Goal: Transaction & Acquisition: Purchase product/service

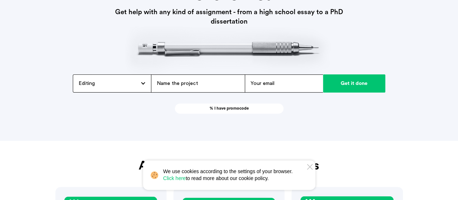
scroll to position [109, 0]
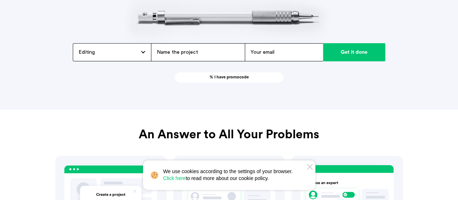
click at [308, 165] on icon at bounding box center [309, 166] width 5 height 5
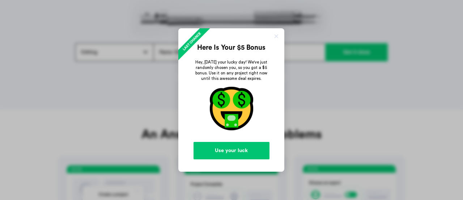
click at [239, 150] on link "Use your luck" at bounding box center [232, 150] width 76 height 17
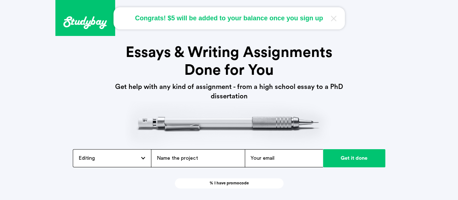
scroll to position [0, 0]
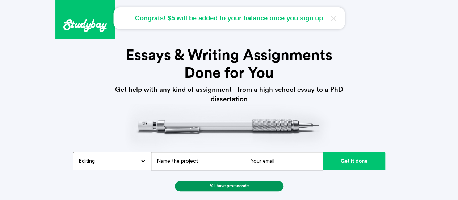
click at [263, 182] on link "% I have promocode" at bounding box center [229, 186] width 109 height 10
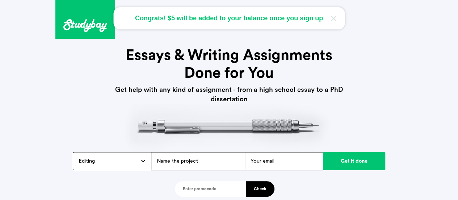
click at [211, 188] on input "text" at bounding box center [210, 189] width 71 height 16
paste input "STU32W"
type input "STU32W"
click at [249, 187] on button "Check" at bounding box center [260, 189] width 29 height 16
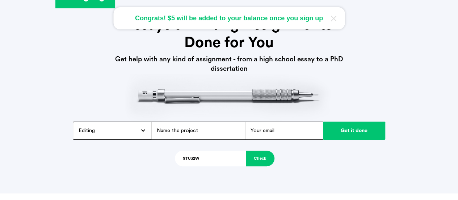
scroll to position [72, 0]
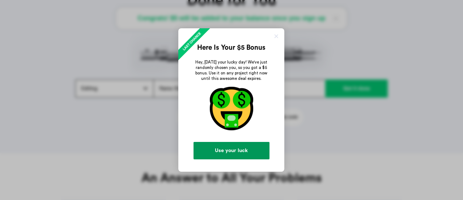
click at [245, 150] on link "Use your luck" at bounding box center [232, 150] width 76 height 17
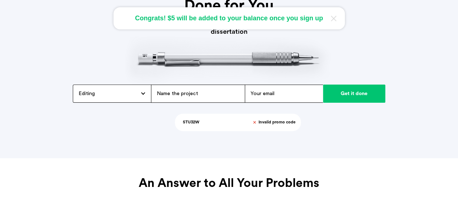
scroll to position [36, 0]
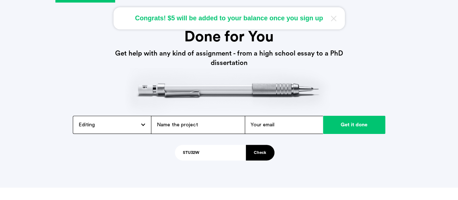
drag, startPoint x: 209, startPoint y: 156, endPoint x: 172, endPoint y: 153, distance: 36.3
click at [172, 153] on div "[PHONE_NUMBER] [EMAIL_ADDRESS][DOMAIN_NAME] Essays & Writing Assignments Done f…" at bounding box center [229, 62] width 348 height 196
click at [264, 20] on div "Congrats! $5 will be added to your balance once you sign up" at bounding box center [228, 18] width 231 height 22
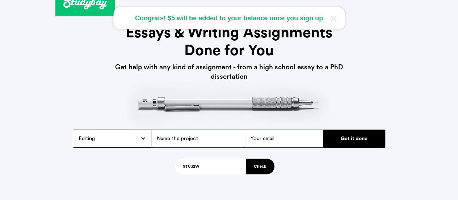
scroll to position [0, 0]
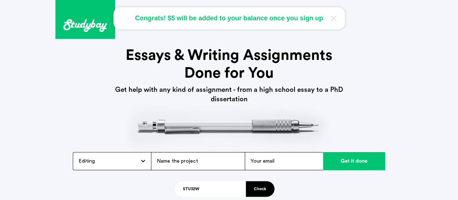
click at [141, 162] on div "Editing Admission / Scholarship Essay Annotated Bibliography Application Essay …" at bounding box center [112, 161] width 78 height 18
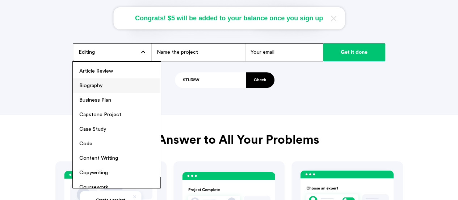
scroll to position [72, 0]
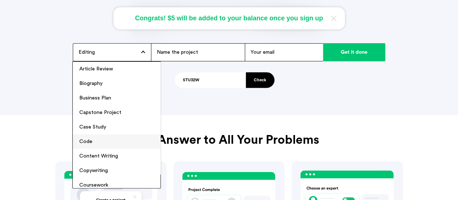
click at [85, 138] on li "Code" at bounding box center [117, 141] width 88 height 14
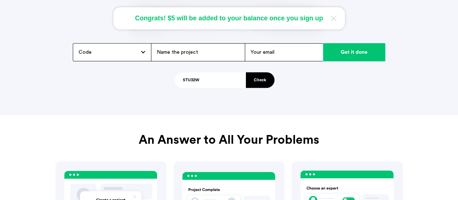
click at [204, 53] on input "text" at bounding box center [198, 52] width 94 height 18
type input "3 day coding assignment assessment"
click at [278, 56] on input "email" at bounding box center [284, 52] width 78 height 18
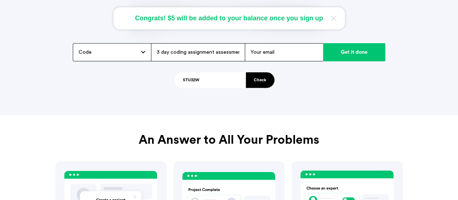
click at [278, 56] on input "email" at bounding box center [284, 52] width 78 height 18
click at [278, 56] on input "s" at bounding box center [284, 52] width 78 height 18
type input "[EMAIL_ADDRESS][DOMAIN_NAME]"
drag, startPoint x: 205, startPoint y: 75, endPoint x: 170, endPoint y: 78, distance: 35.2
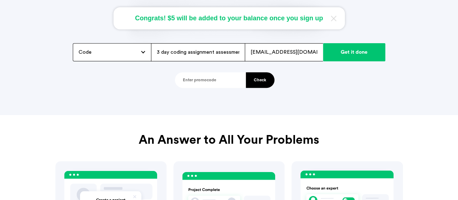
click at [190, 53] on input "3 day coding assignment assessment" at bounding box center [198, 52] width 94 height 18
drag, startPoint x: 190, startPoint y: 53, endPoint x: 268, endPoint y: 54, distance: 77.5
click at [268, 54] on form "Admission / Scholarship Essay Annotated Bibliography Application Essay Argument…" at bounding box center [229, 52] width 313 height 18
click at [182, 53] on input "3 day coding assignment assessment" at bounding box center [198, 52] width 94 height 18
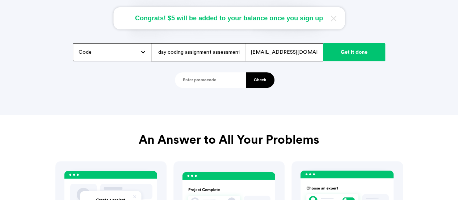
scroll to position [0, 0]
drag, startPoint x: 179, startPoint y: 51, endPoint x: 147, endPoint y: 50, distance: 31.9
click at [147, 50] on form "Admission / Scholarship Essay Annotated Bibliography Application Essay Argument…" at bounding box center [229, 52] width 313 height 18
click at [209, 54] on input "3 day coding assignment assessment" at bounding box center [198, 52] width 94 height 18
click at [225, 54] on input "3 day coding assignment assessment" at bounding box center [198, 52] width 94 height 18
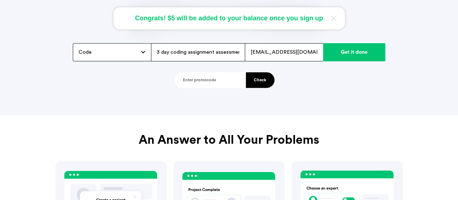
scroll to position [0, 3]
drag, startPoint x: 218, startPoint y: 51, endPoint x: 261, endPoint y: 51, distance: 43.1
click at [261, 51] on form "Admission / Scholarship Essay Annotated Bibliography Application Essay Argument…" at bounding box center [229, 52] width 313 height 18
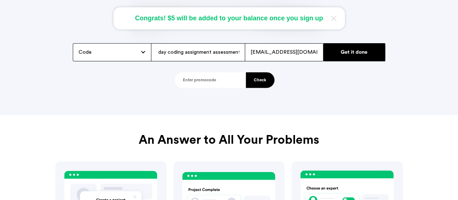
scroll to position [0, 0]
click at [335, 52] on input "Get it done" at bounding box center [354, 52] width 63 height 18
